Goal: Task Accomplishment & Management: Complete application form

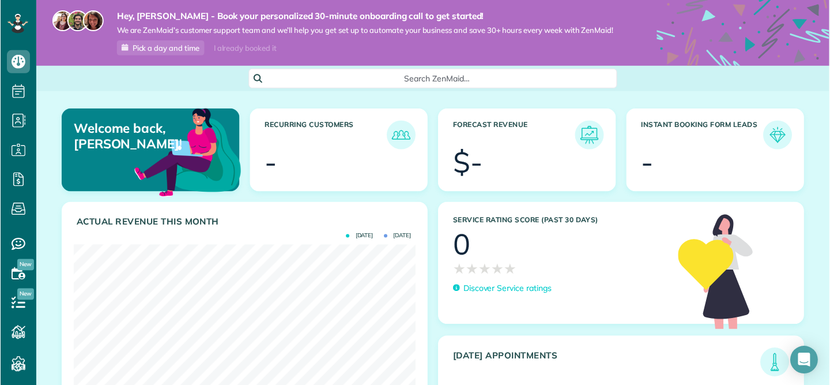
scroll to position [385, 36]
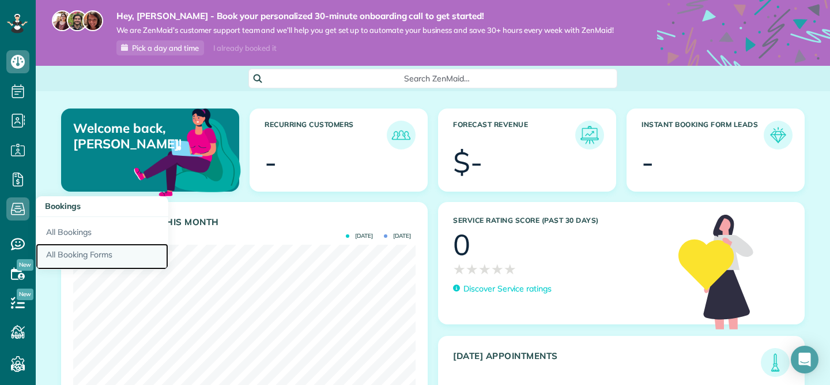
click at [68, 249] on link "All Booking Forms" at bounding box center [102, 256] width 133 height 27
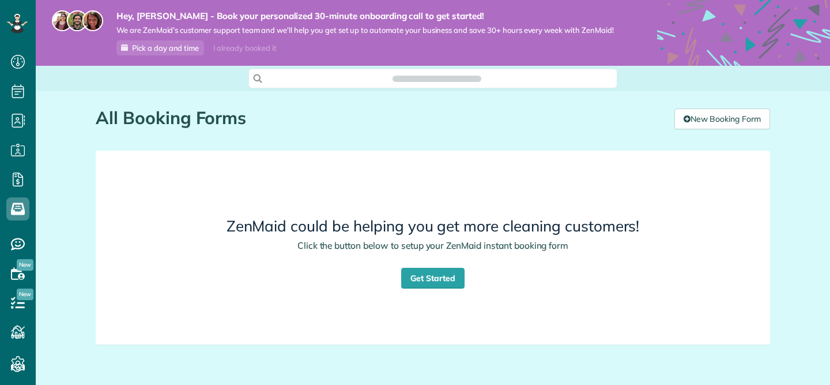
scroll to position [5, 5]
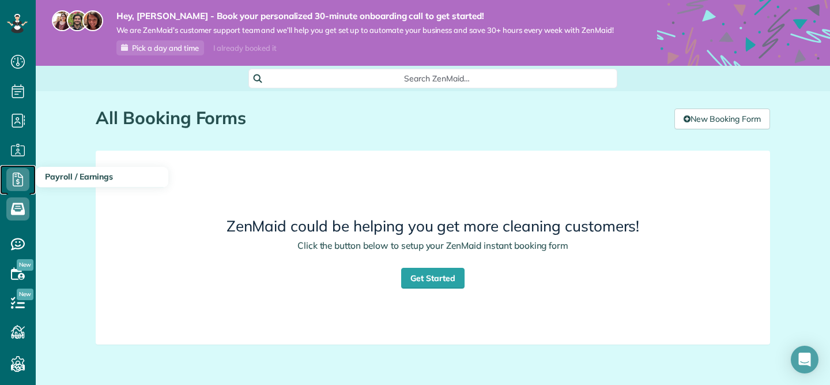
click at [25, 178] on icon at bounding box center [17, 179] width 23 height 23
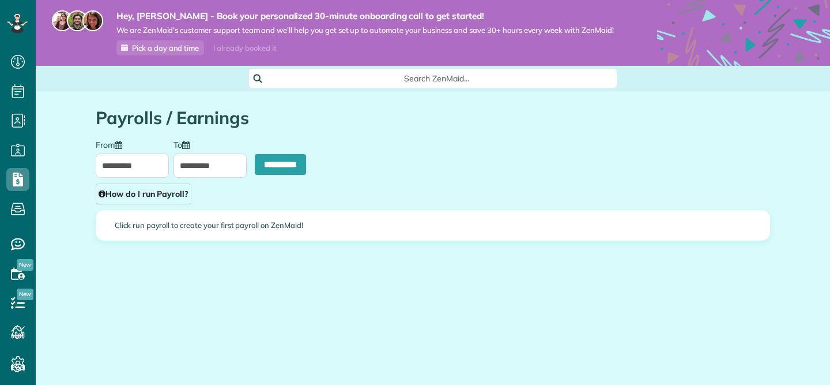
type input "**********"
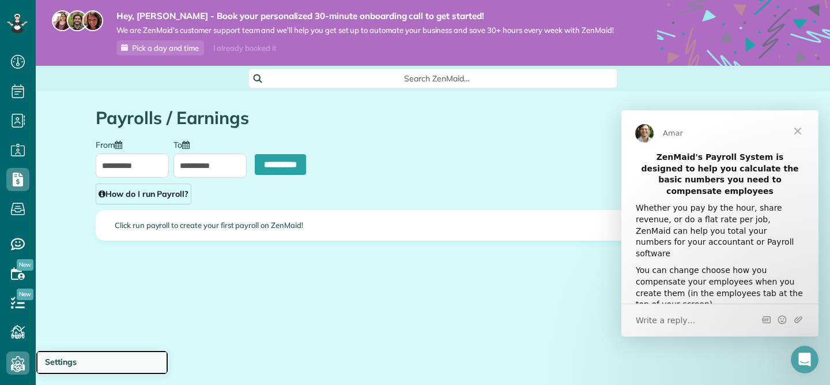
click at [46, 364] on span "Settings" at bounding box center [61, 361] width 32 height 10
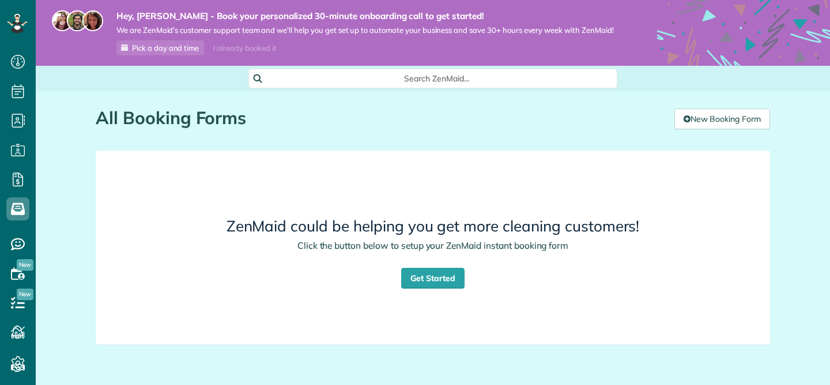
scroll to position [5, 5]
click at [443, 280] on link "Get Started" at bounding box center [432, 277] width 63 height 21
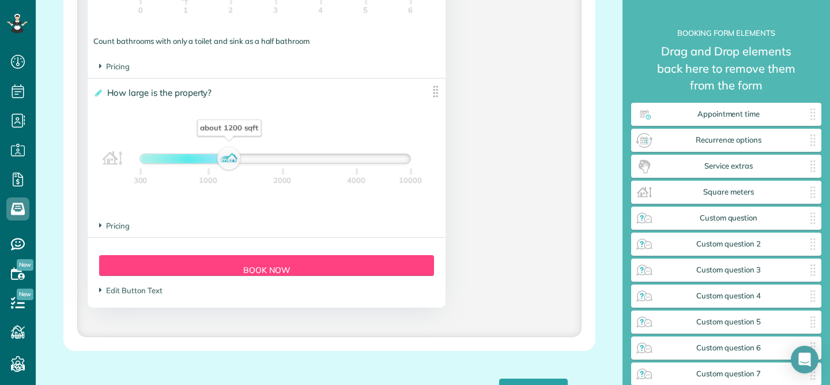
scroll to position [1193, 0]
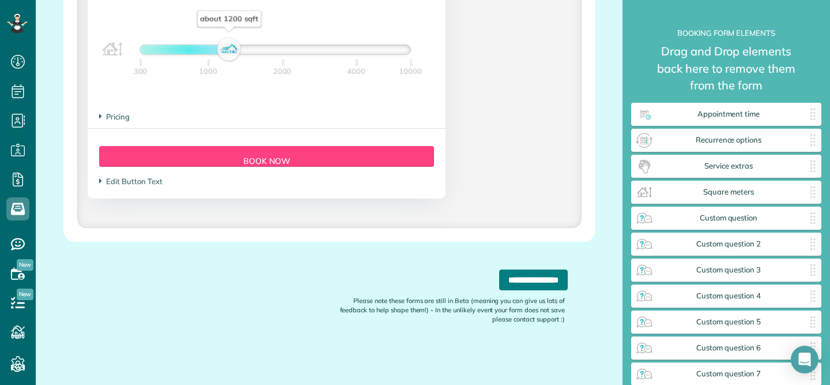
click at [525, 285] on input "**********" at bounding box center [533, 279] width 69 height 21
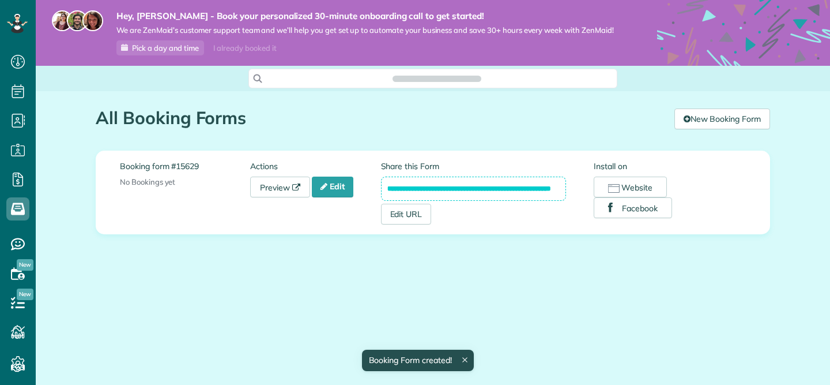
scroll to position [5, 5]
click at [344, 185] on link "Edit" at bounding box center [333, 186] width 42 height 21
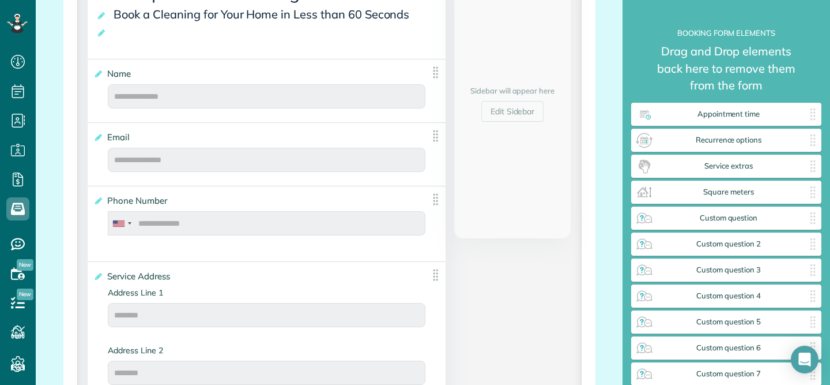
scroll to position [308, 0]
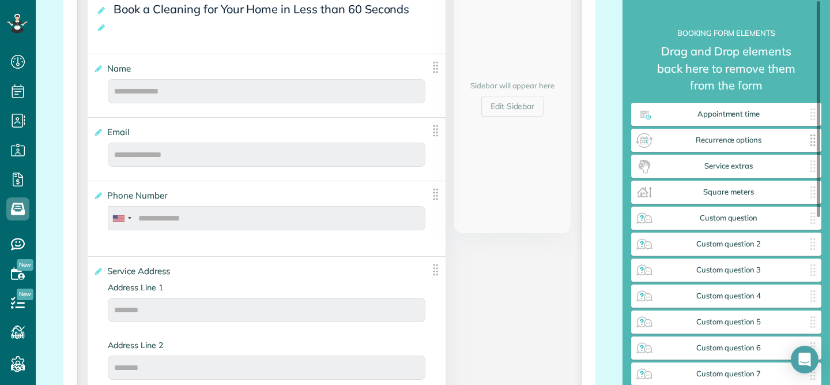
click at [736, 140] on span "Recurrence options" at bounding box center [729, 139] width 150 height 9
click at [731, 141] on span "Recurrence options" at bounding box center [729, 139] width 150 height 9
click at [726, 176] on div "Service extras ✕" at bounding box center [726, 165] width 190 height 23
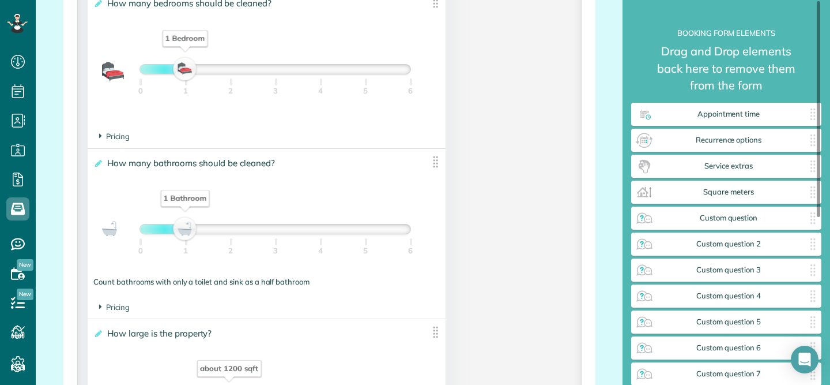
scroll to position [877, 0]
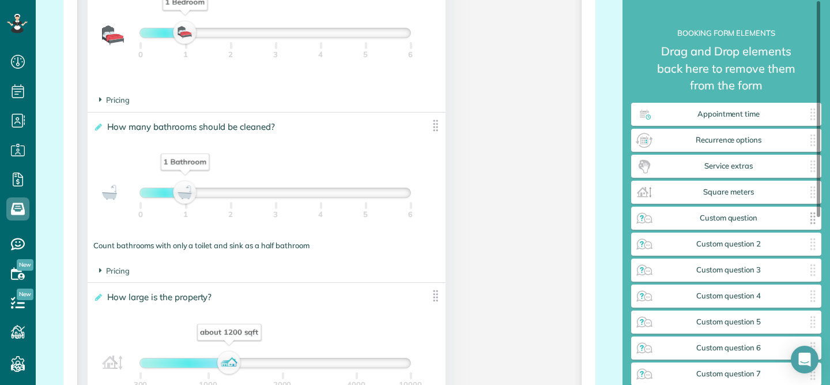
click at [769, 218] on span "Custom question" at bounding box center [729, 217] width 150 height 9
click at [793, 220] on span "Custom question" at bounding box center [729, 217] width 150 height 9
click at [793, 221] on span "Custom question" at bounding box center [729, 217] width 150 height 9
click at [812, 193] on img at bounding box center [813, 192] width 18 height 18
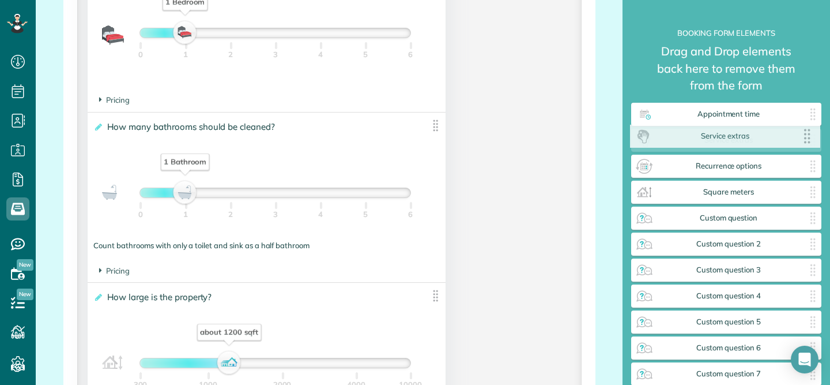
drag, startPoint x: 756, startPoint y: 172, endPoint x: 754, endPoint y: 142, distance: 30.1
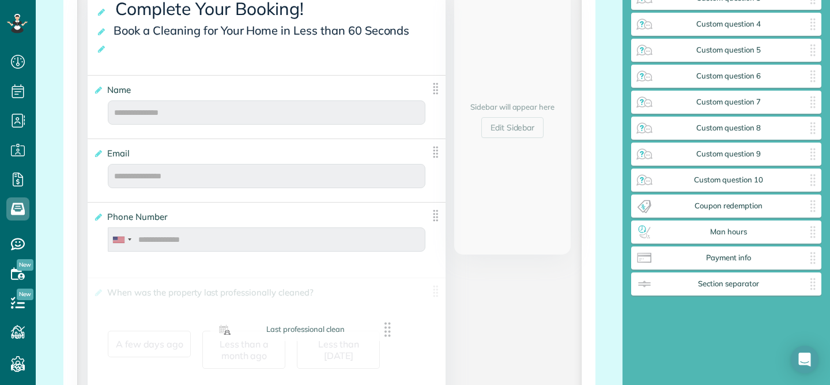
scroll to position [297, 0]
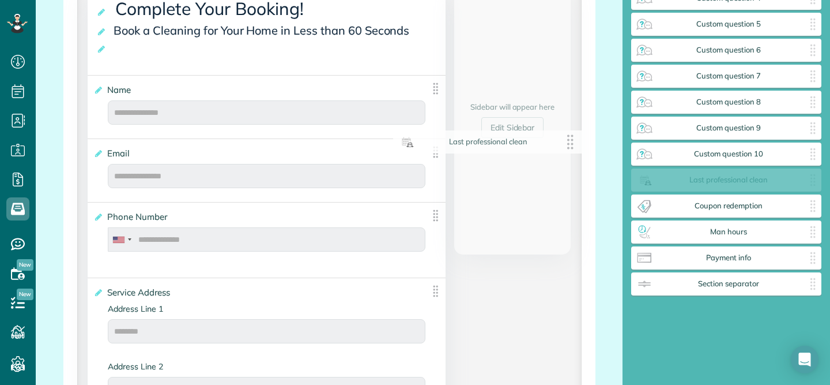
drag, startPoint x: 791, startPoint y: 185, endPoint x: 551, endPoint y: 147, distance: 243.4
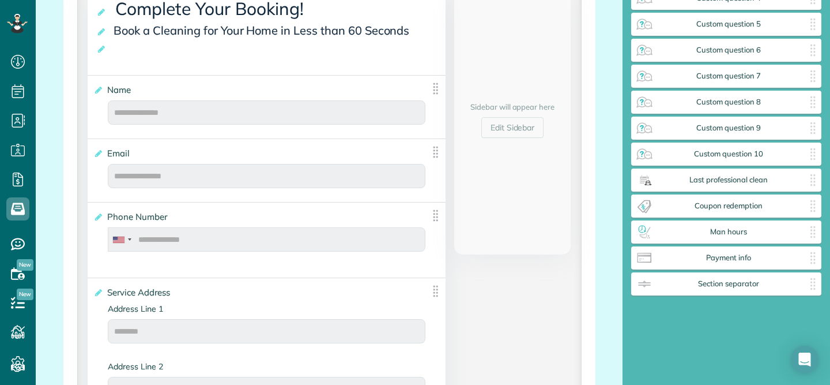
click at [0, 159] on html "Dashboard Scheduling Calendar View List View Dispatch View - Weekly scheduling …" at bounding box center [415, 192] width 830 height 385
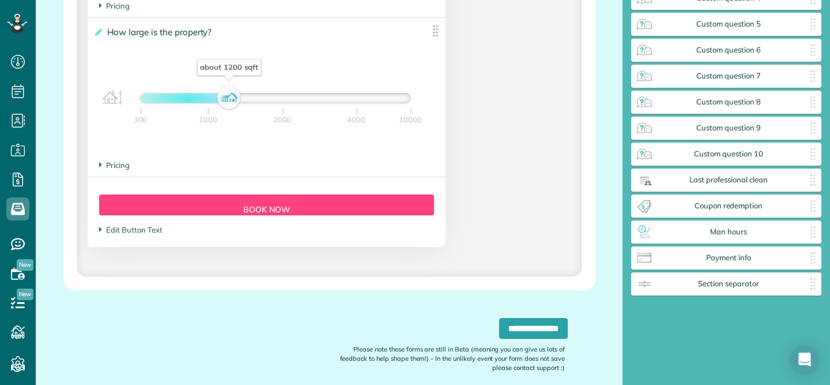
scroll to position [1193, 0]
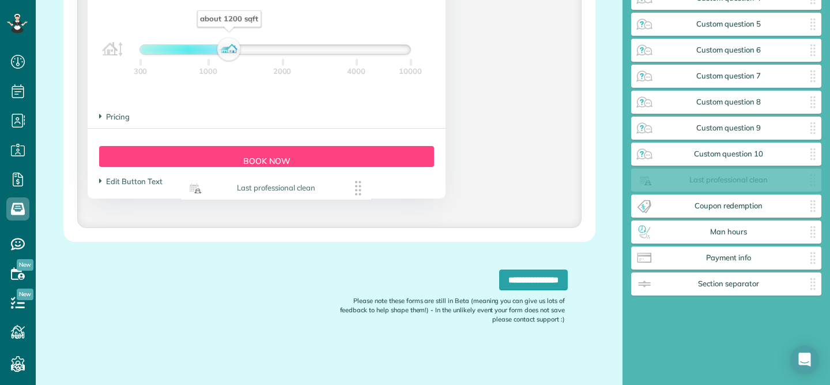
drag, startPoint x: 751, startPoint y: 174, endPoint x: 299, endPoint y: 183, distance: 451.5
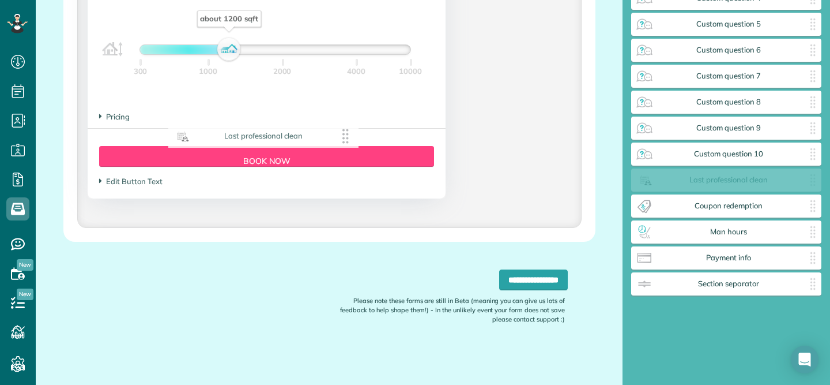
scroll to position [272, 0]
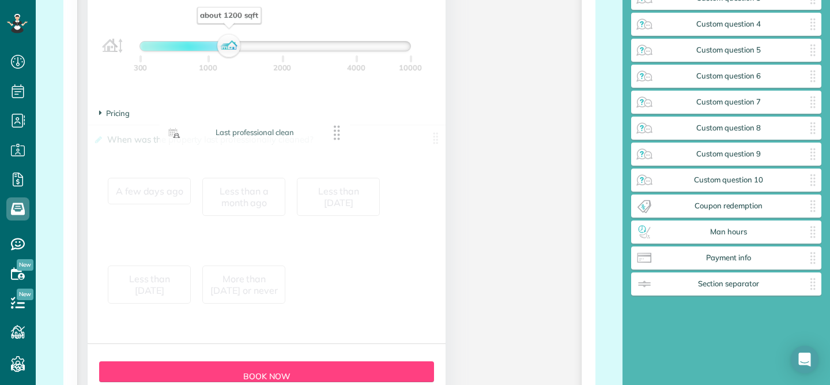
drag, startPoint x: 733, startPoint y: 180, endPoint x: 260, endPoint y: 133, distance: 475.1
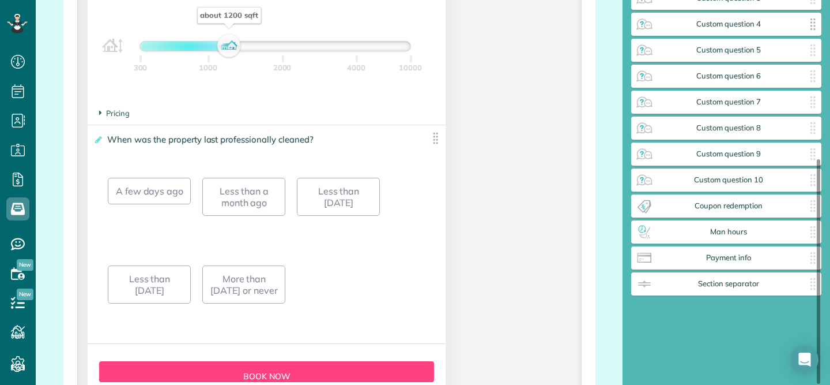
click at [813, 31] on img at bounding box center [813, 24] width 18 height 18
click at [807, 32] on img at bounding box center [813, 24] width 18 height 18
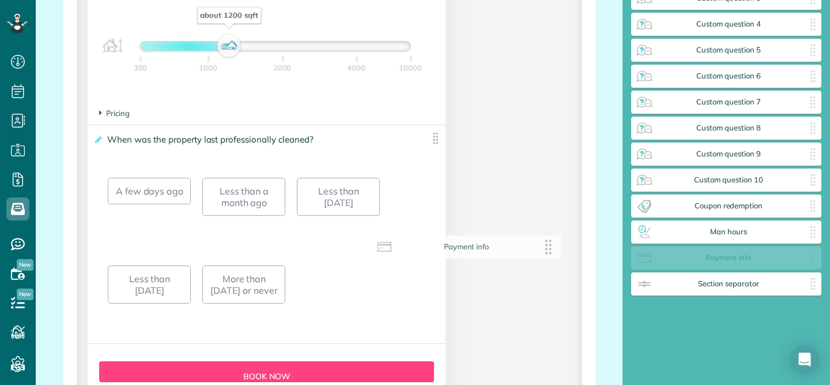
scroll to position [246, 0]
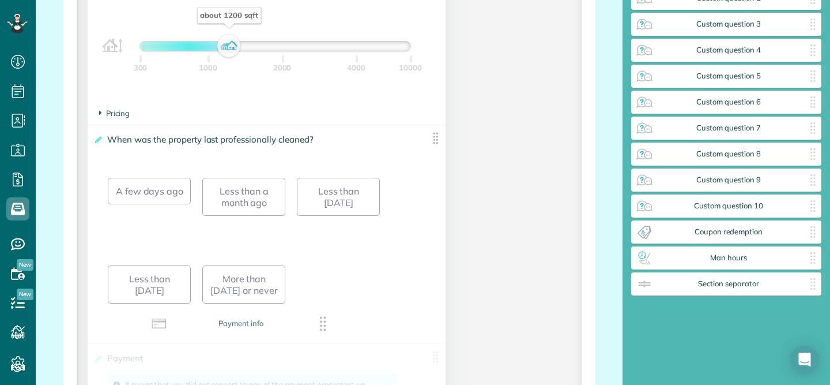
drag, startPoint x: 743, startPoint y: 257, endPoint x: 256, endPoint y: 329, distance: 491.8
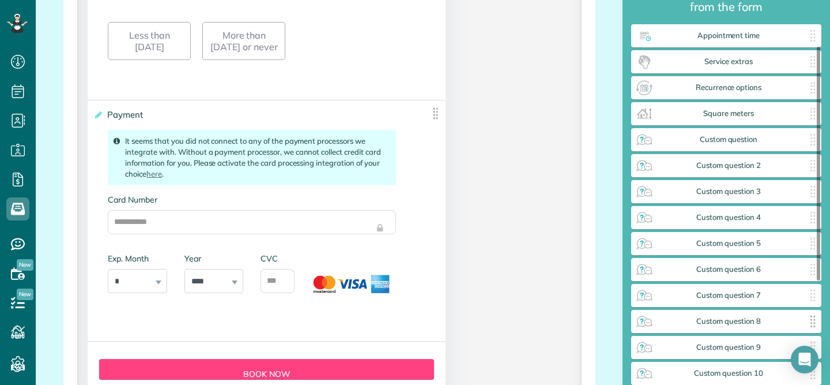
scroll to position [74, 0]
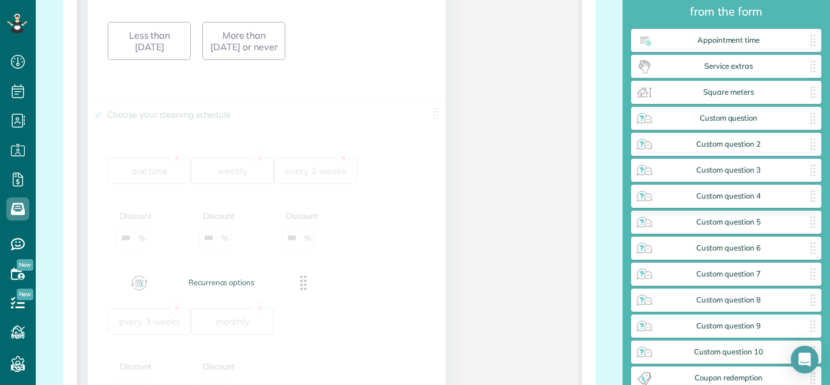
drag, startPoint x: 763, startPoint y: 101, endPoint x: 259, endPoint y: 291, distance: 538.9
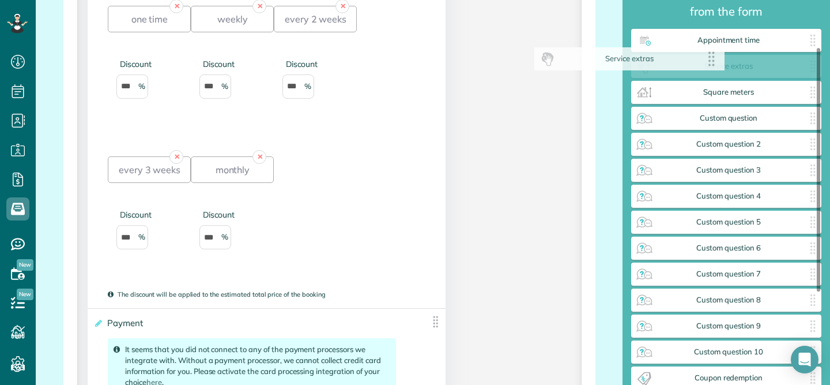
scroll to position [1588, 0]
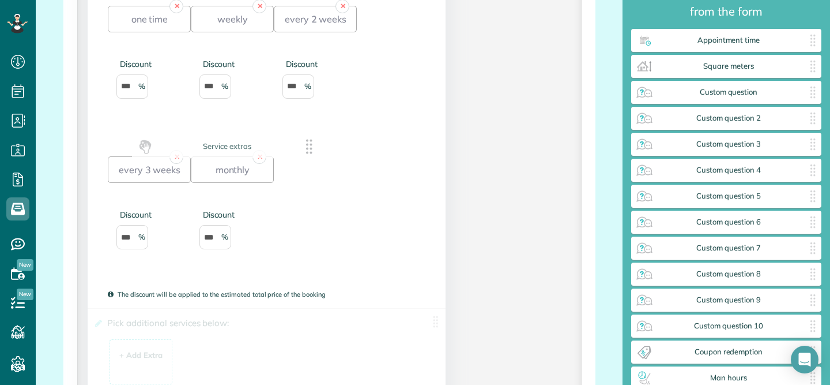
drag, startPoint x: 760, startPoint y: 71, endPoint x: 258, endPoint y: 151, distance: 509.0
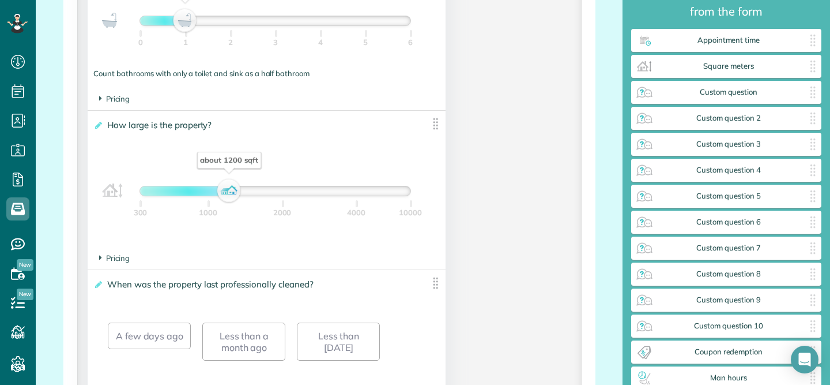
scroll to position [1082, 0]
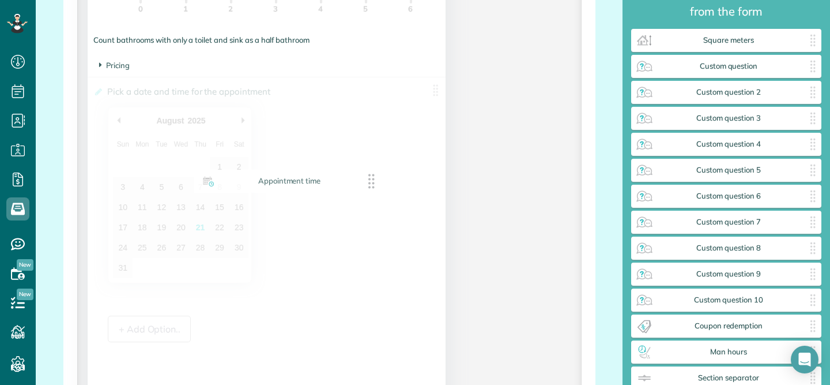
drag, startPoint x: 737, startPoint y: 39, endPoint x: 299, endPoint y: 179, distance: 460.2
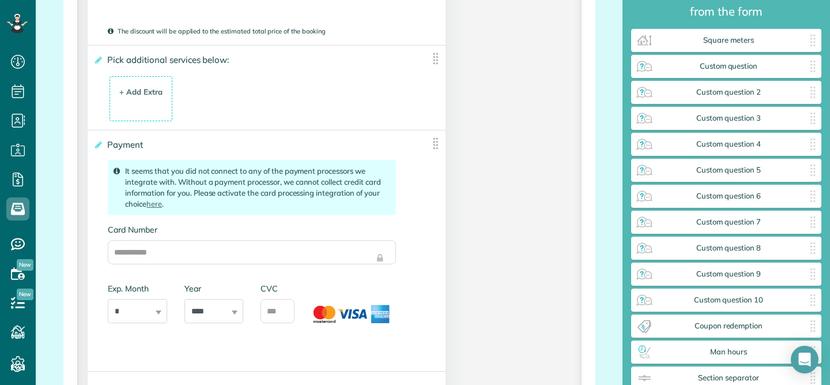
scroll to position [2189, 0]
click at [156, 209] on link "here" at bounding box center [154, 203] width 16 height 9
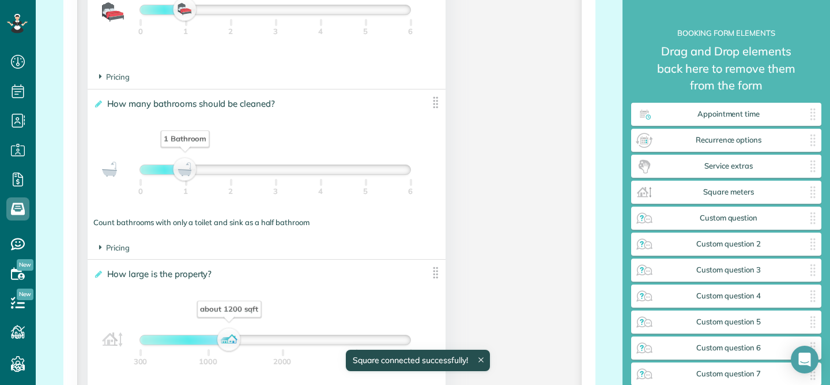
scroll to position [1193, 0]
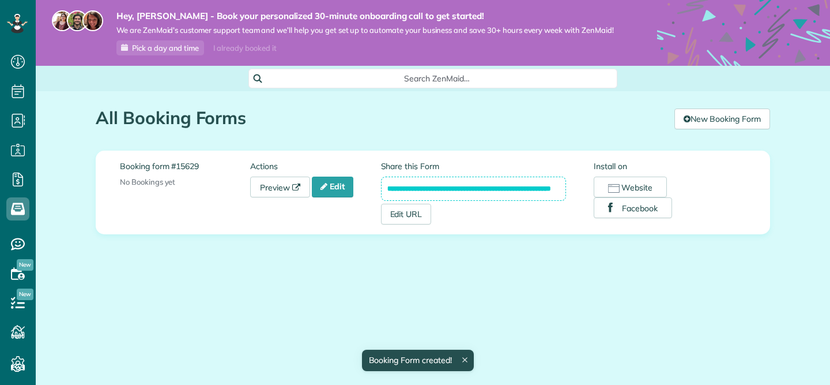
scroll to position [5, 5]
